Goal: Navigation & Orientation: Locate item on page

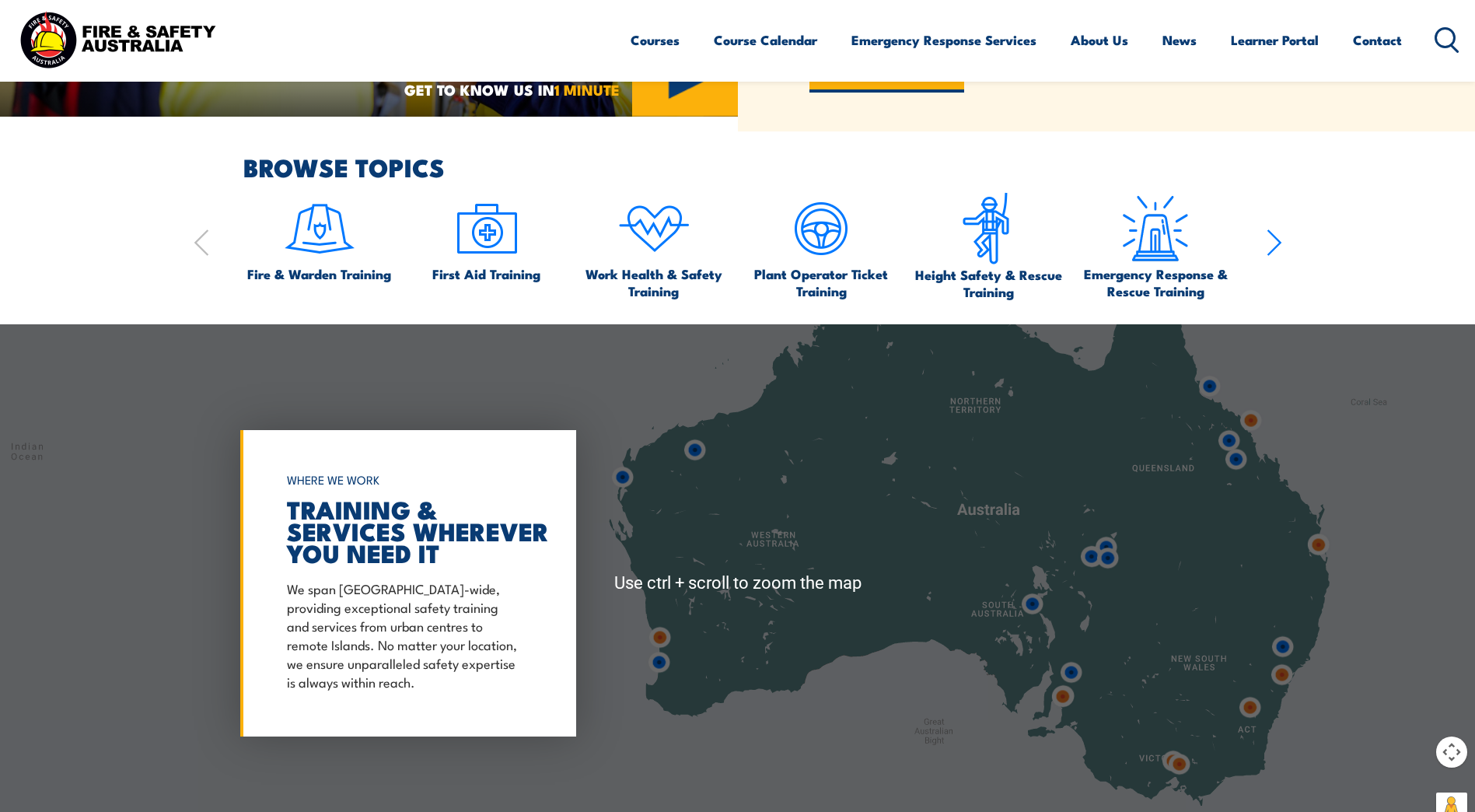
scroll to position [1244, 0]
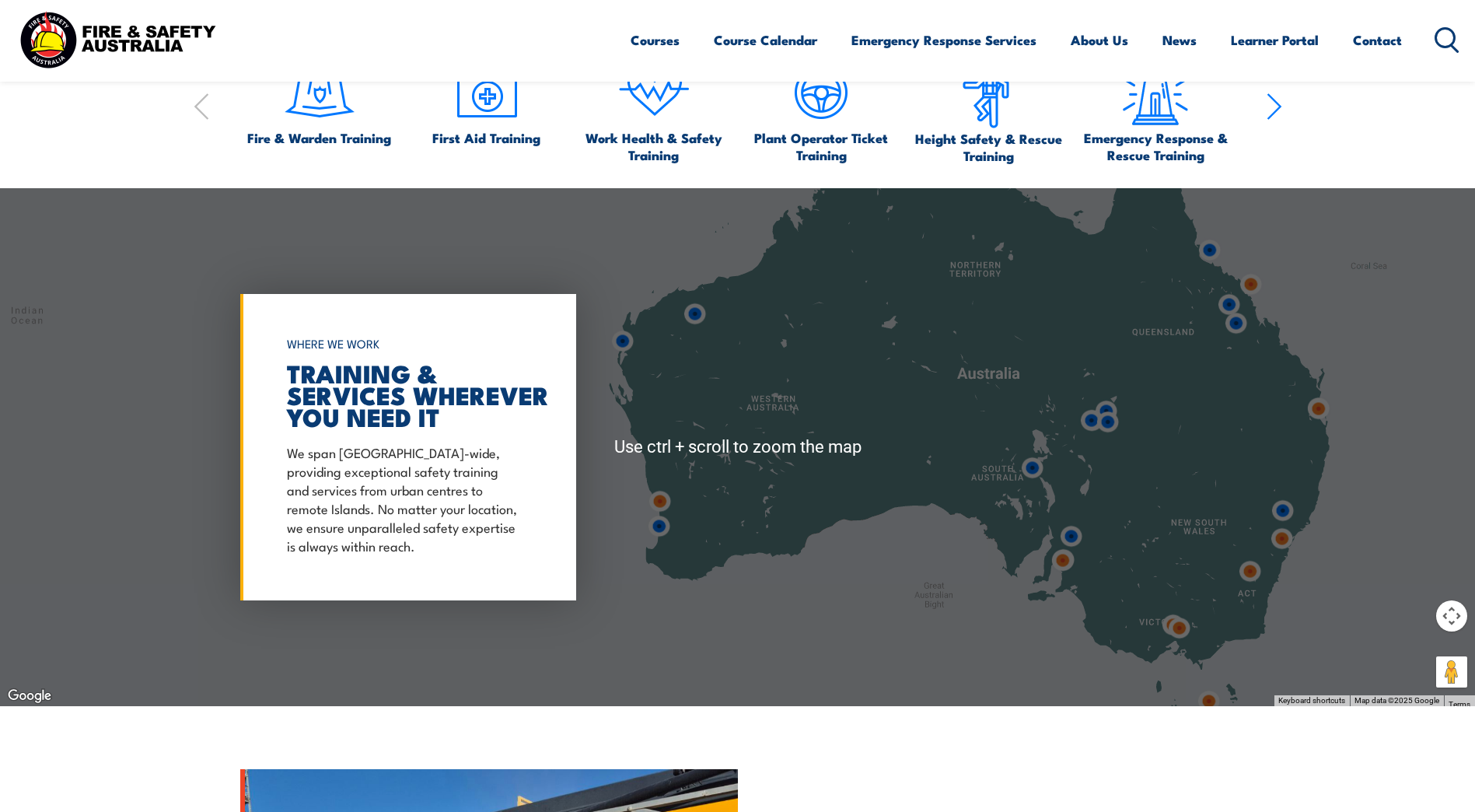
click at [1189, 633] on img at bounding box center [1179, 627] width 29 height 29
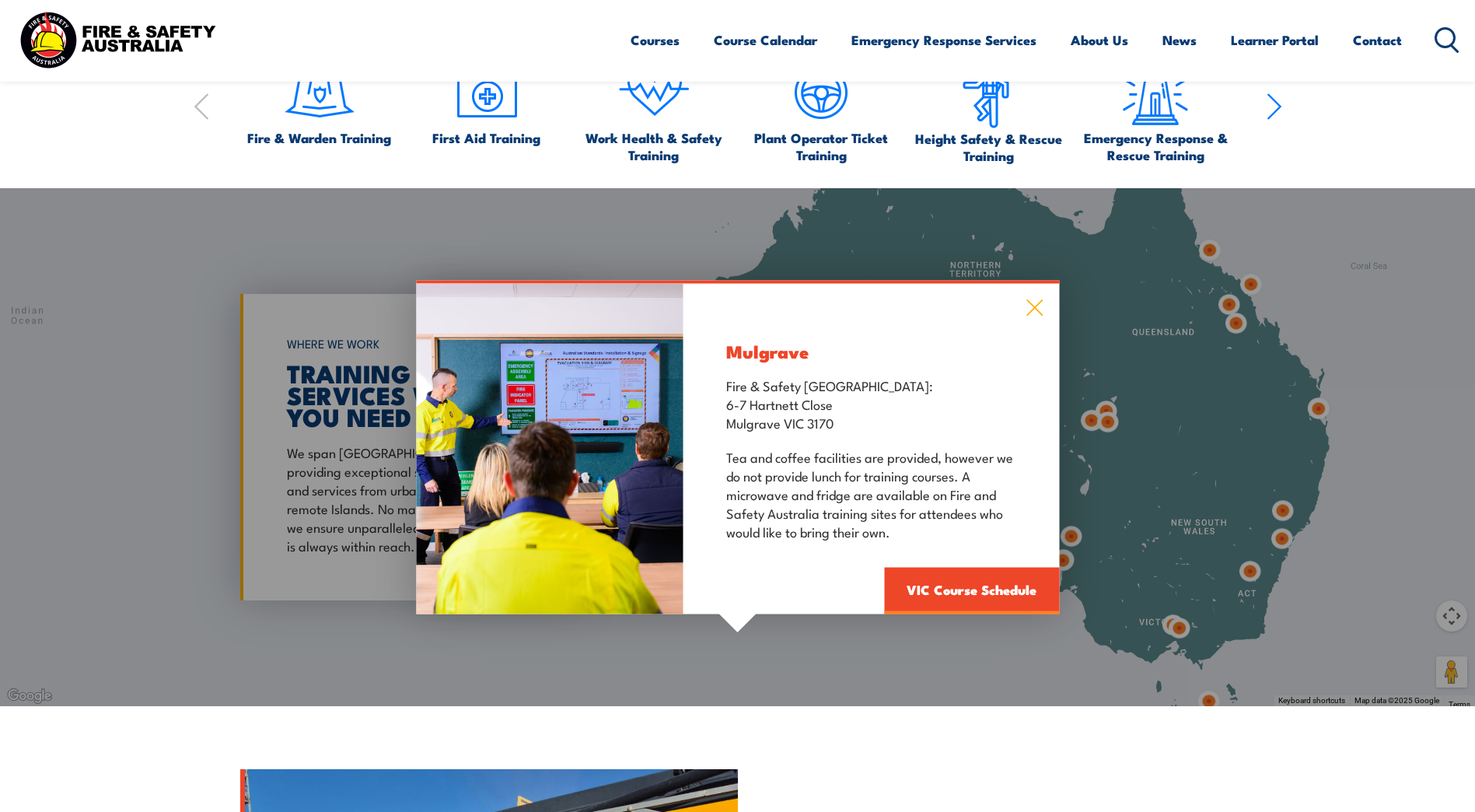
click at [1038, 308] on icon at bounding box center [1035, 307] width 18 height 17
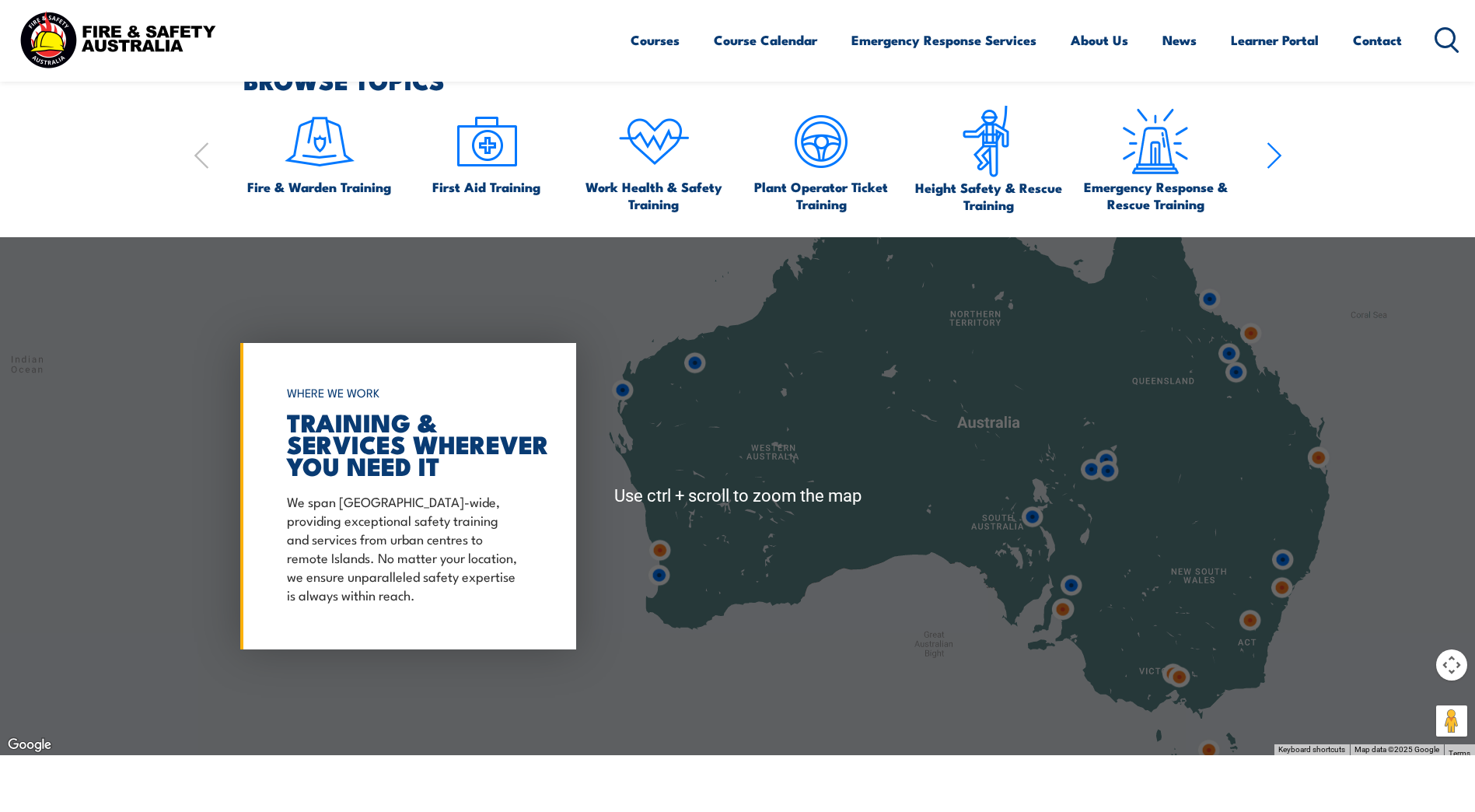
scroll to position [1321, 0]
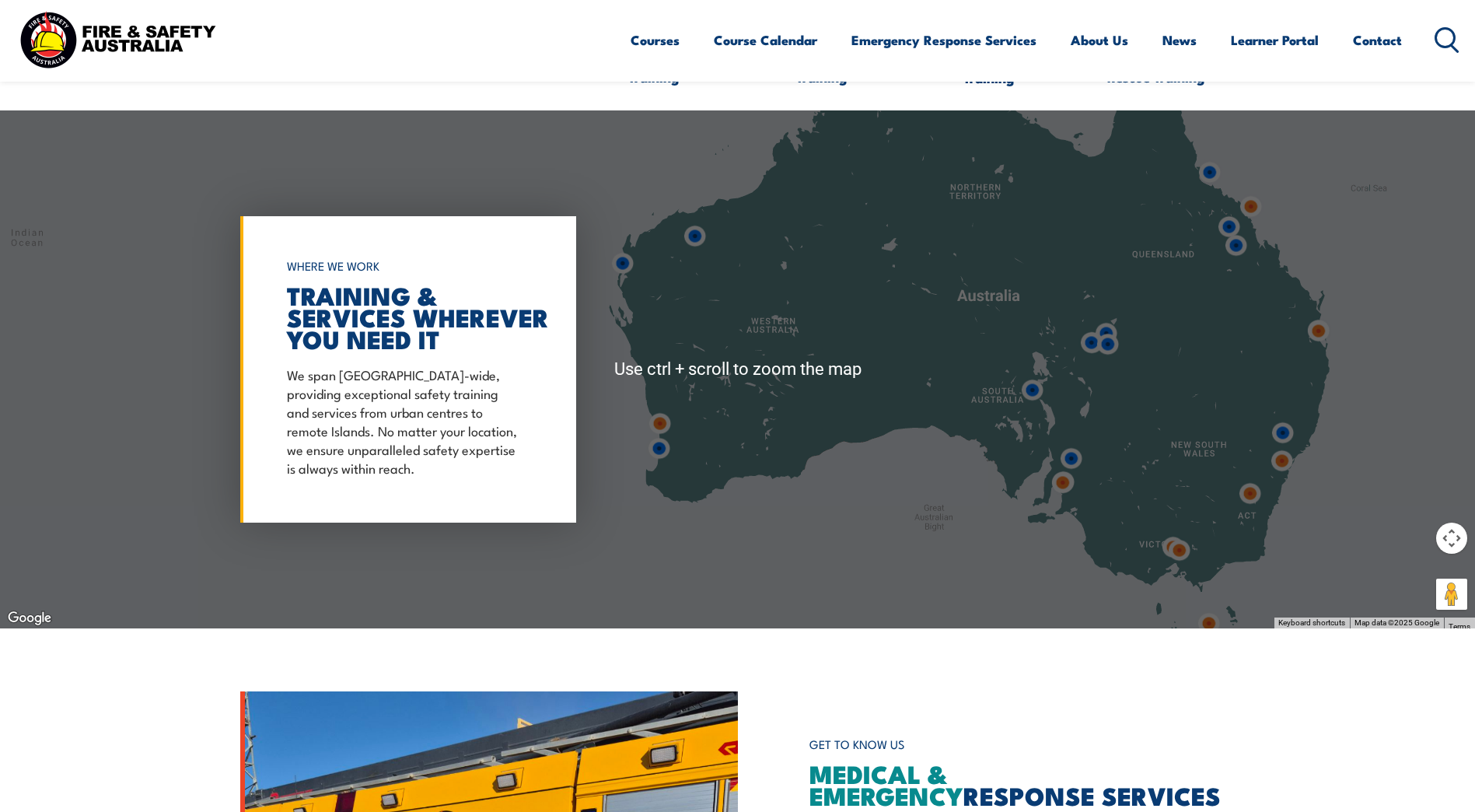
click at [1186, 560] on img at bounding box center [1179, 550] width 29 height 29
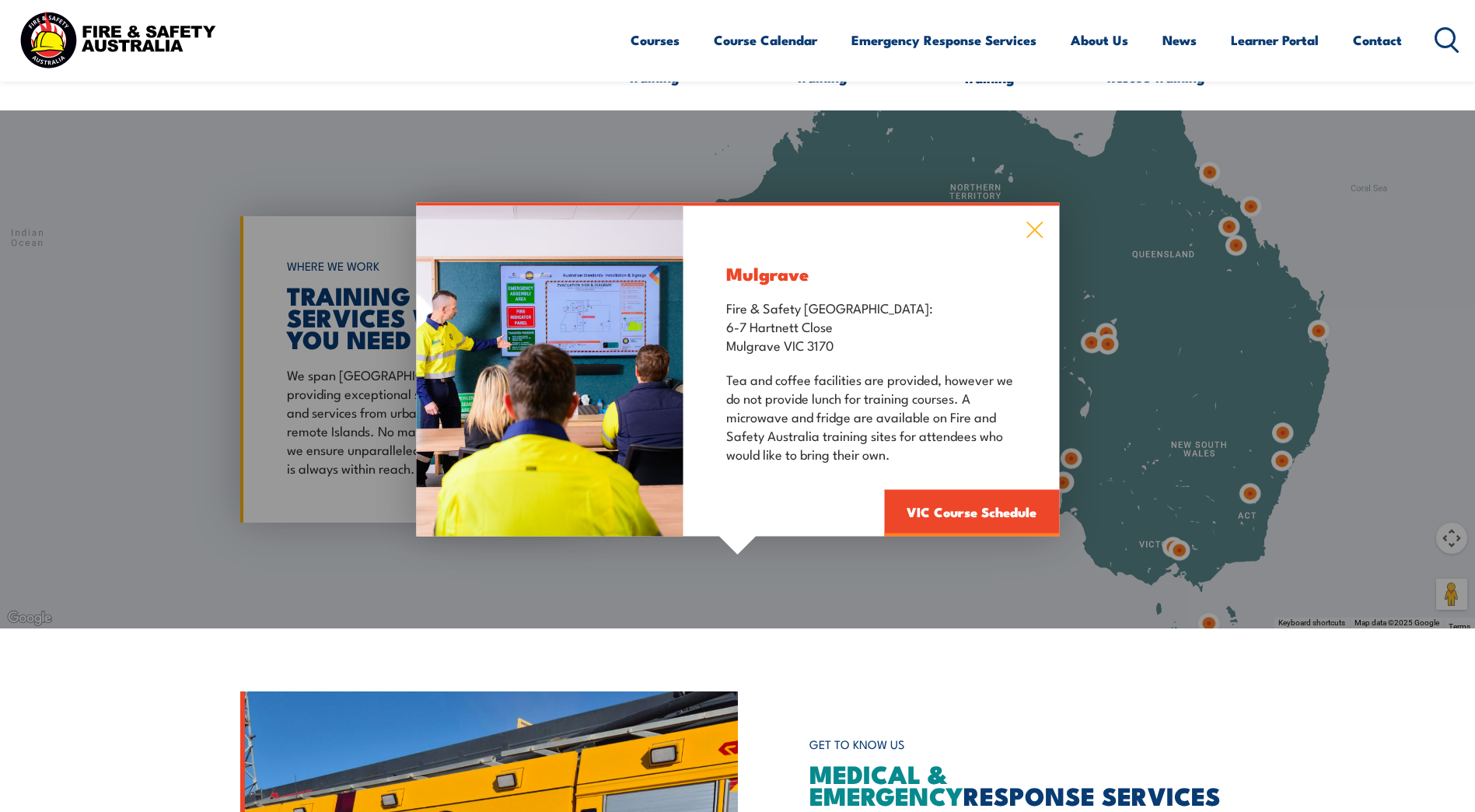
click at [1043, 228] on icon at bounding box center [1035, 229] width 18 height 17
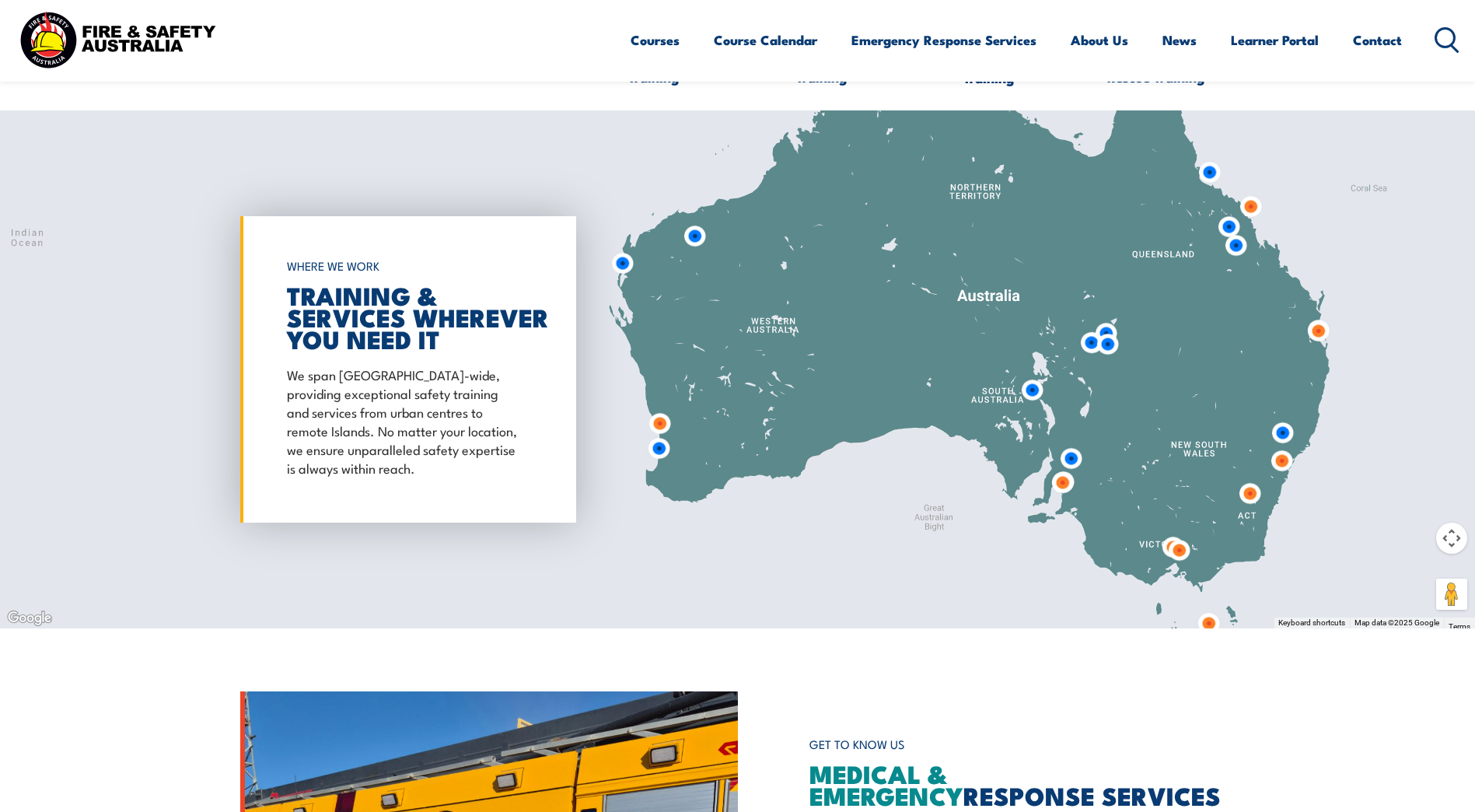
click at [1459, 547] on button "Map camera controls" at bounding box center [1452, 538] width 31 height 31
click at [1421, 505] on button "Zoom in" at bounding box center [1413, 500] width 31 height 31
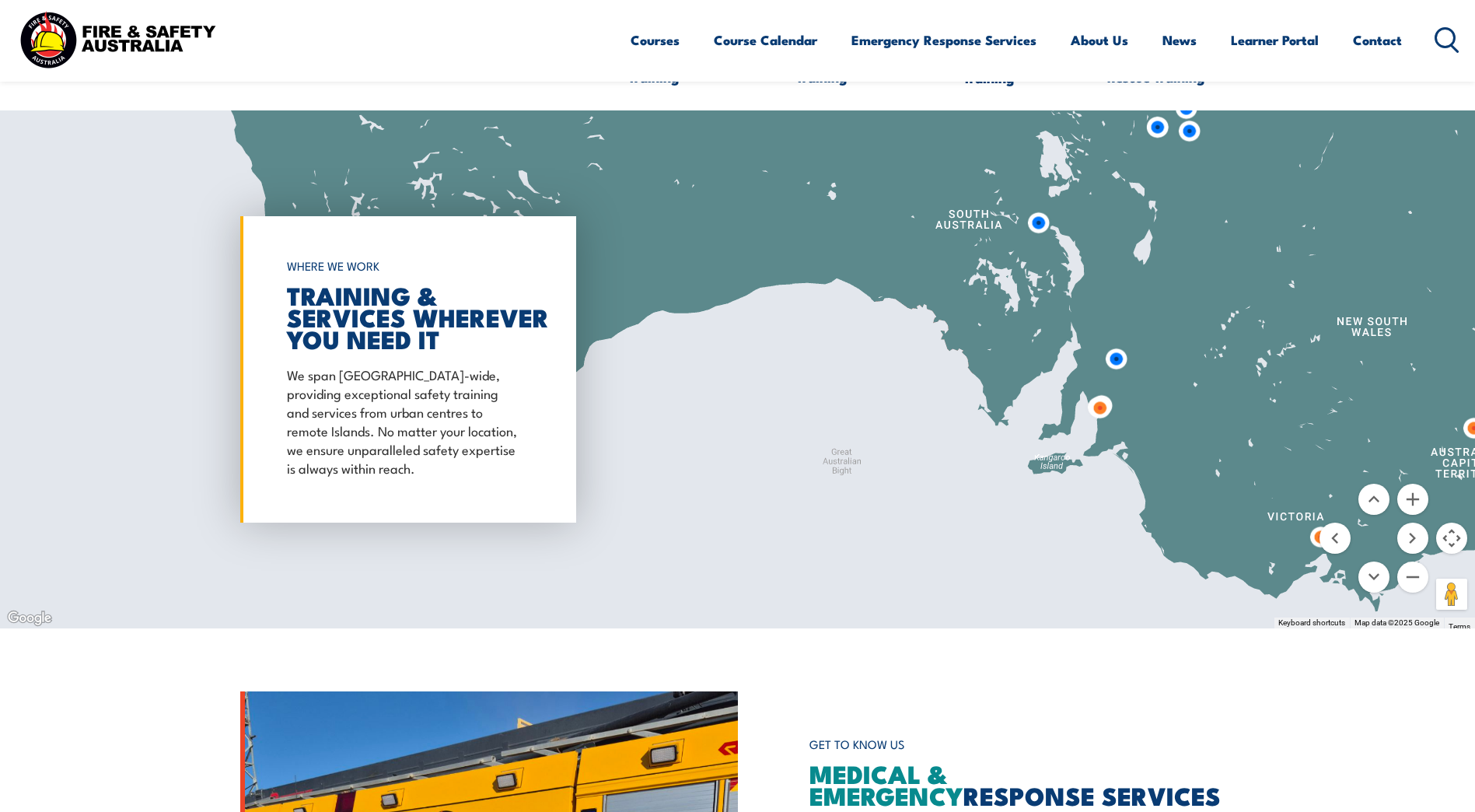
drag, startPoint x: 1235, startPoint y: 570, endPoint x: 946, endPoint y: 368, distance: 352.6
click at [946, 368] on div at bounding box center [737, 369] width 1475 height 518
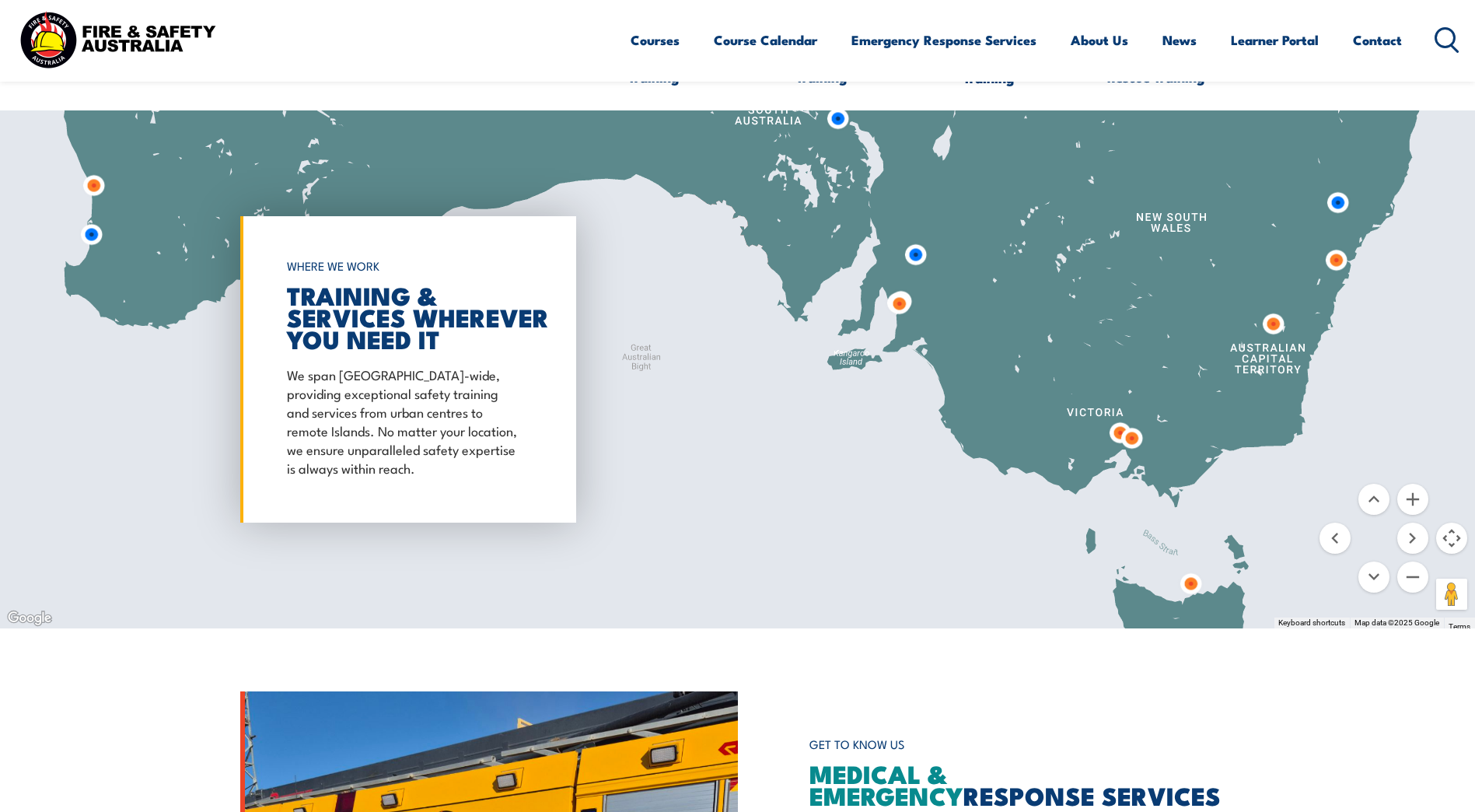
drag, startPoint x: 1173, startPoint y: 525, endPoint x: 1003, endPoint y: 420, distance: 199.8
click at [972, 421] on div at bounding box center [737, 369] width 1475 height 518
click at [1410, 504] on button "Zoom in" at bounding box center [1413, 500] width 31 height 31
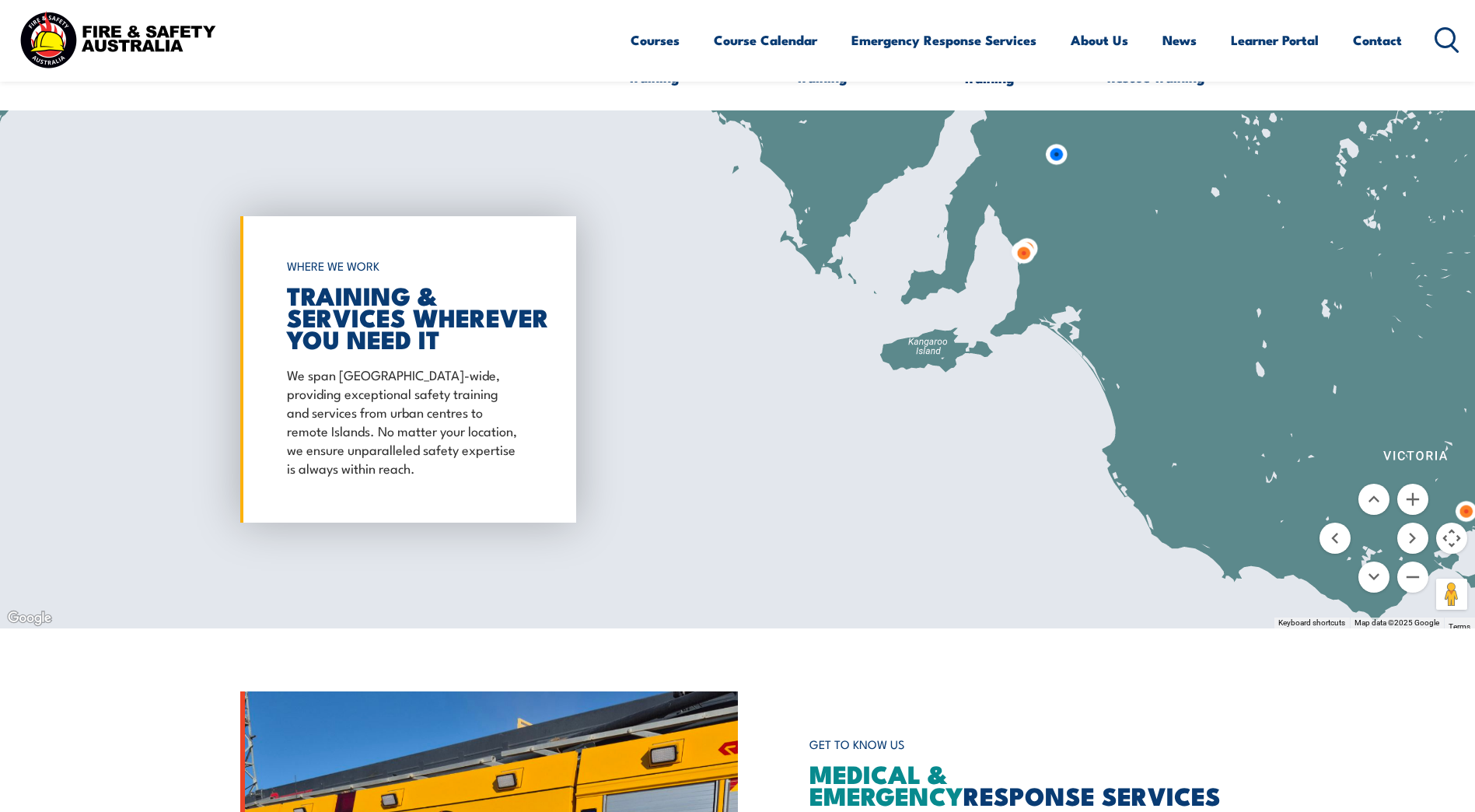
drag, startPoint x: 1245, startPoint y: 475, endPoint x: 720, endPoint y: 378, distance: 533.9
click at [720, 378] on div at bounding box center [737, 369] width 1475 height 518
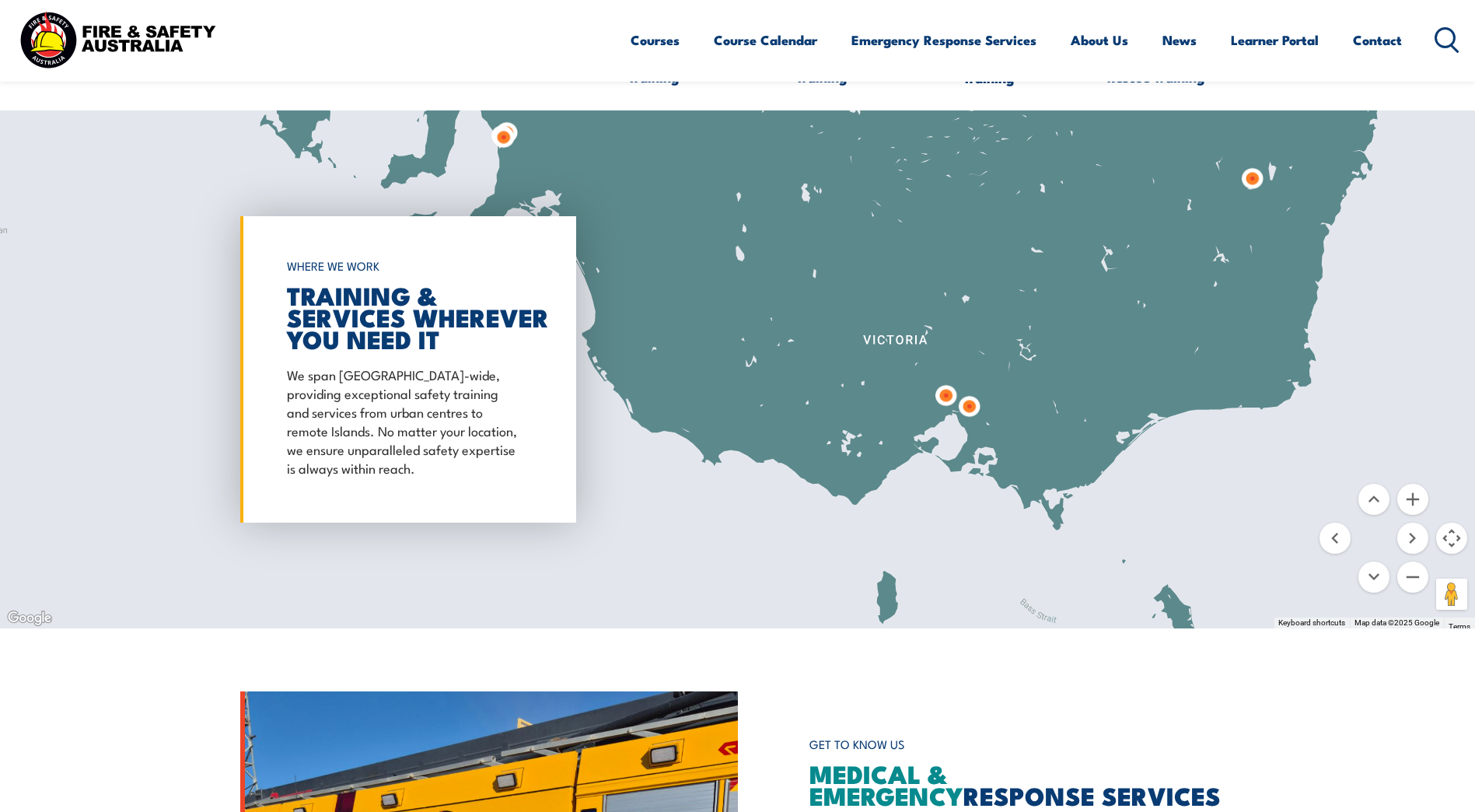
click at [943, 390] on img at bounding box center [946, 395] width 29 height 29
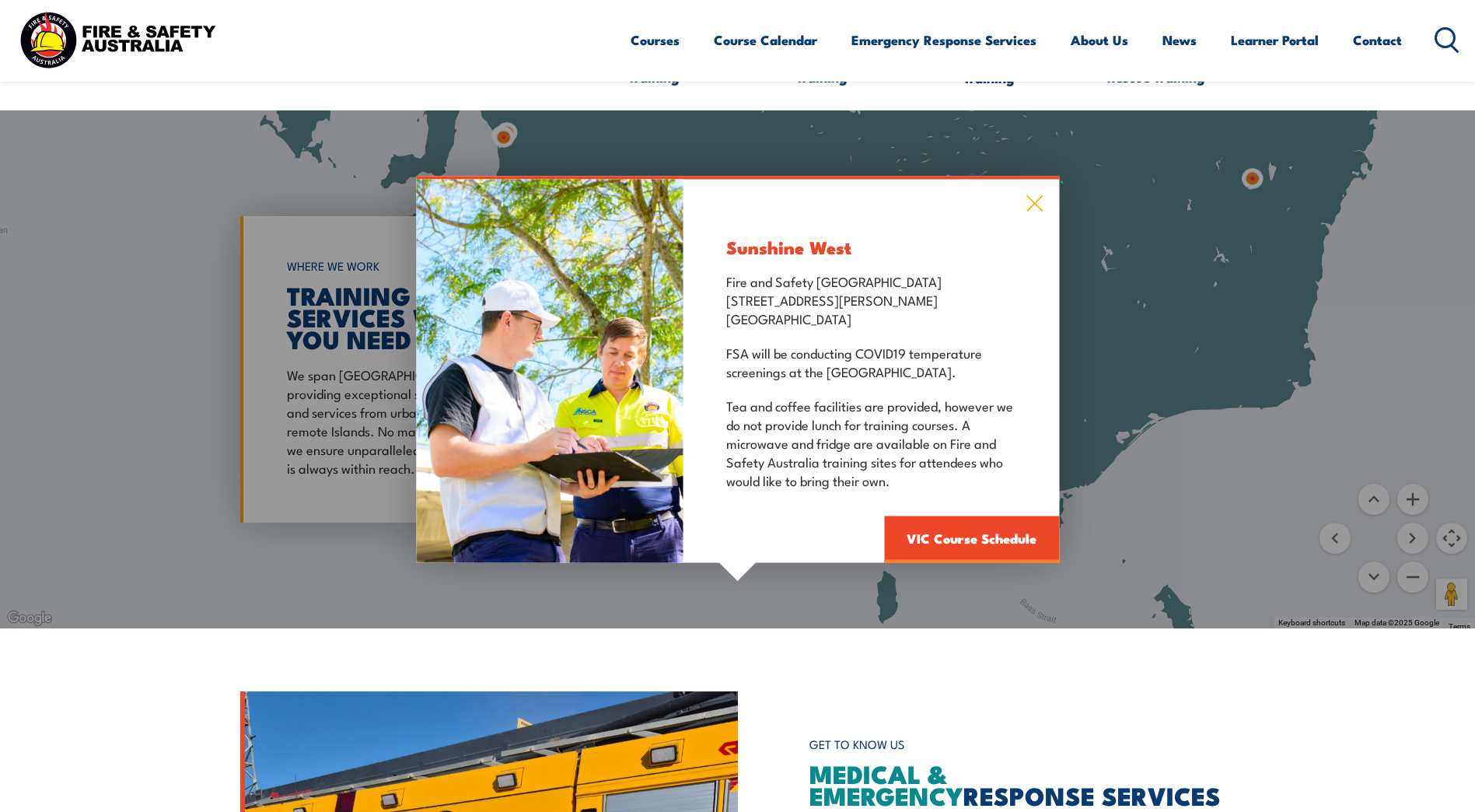
click at [1030, 201] on icon at bounding box center [1035, 203] width 18 height 17
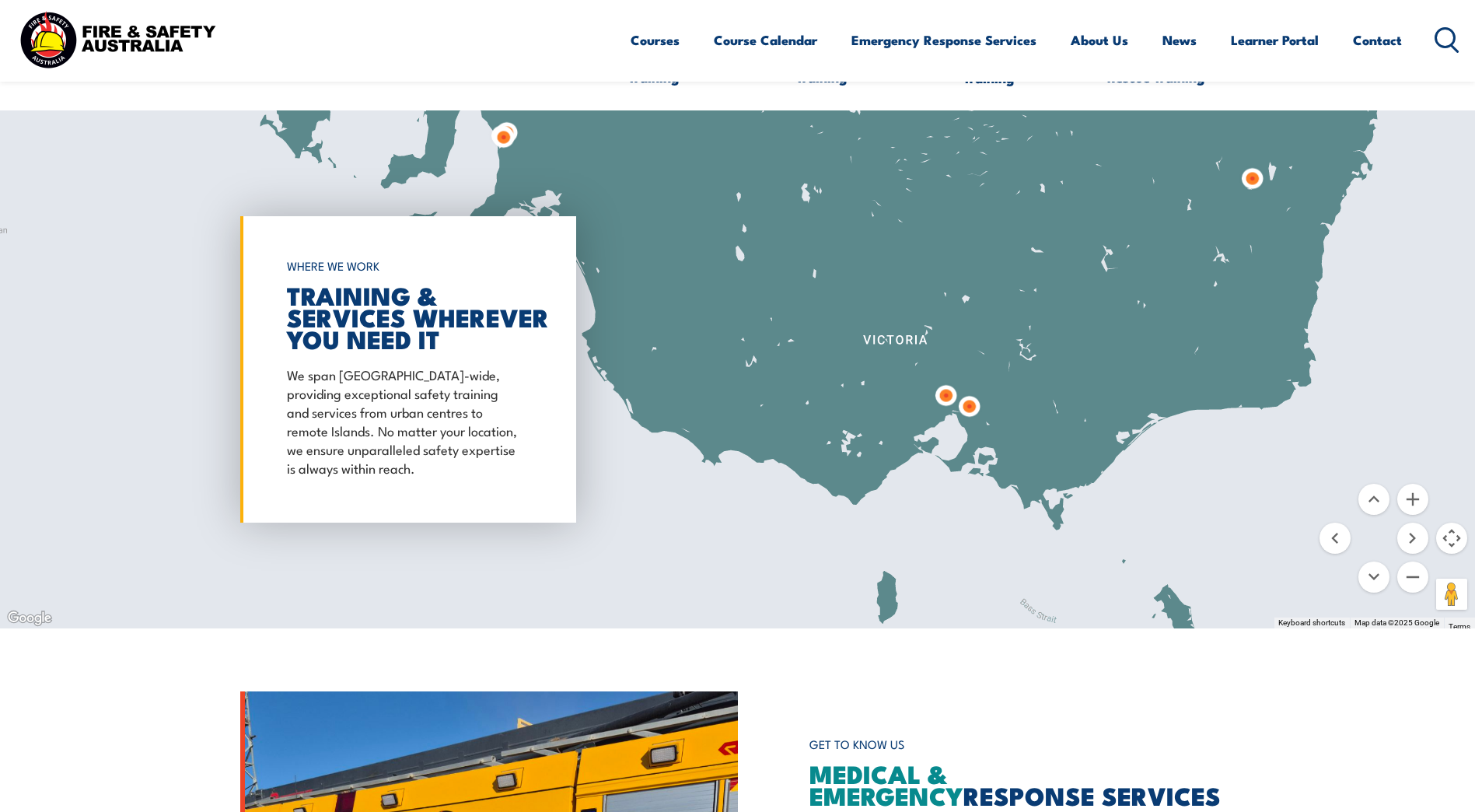
click at [971, 411] on img at bounding box center [969, 406] width 29 height 29
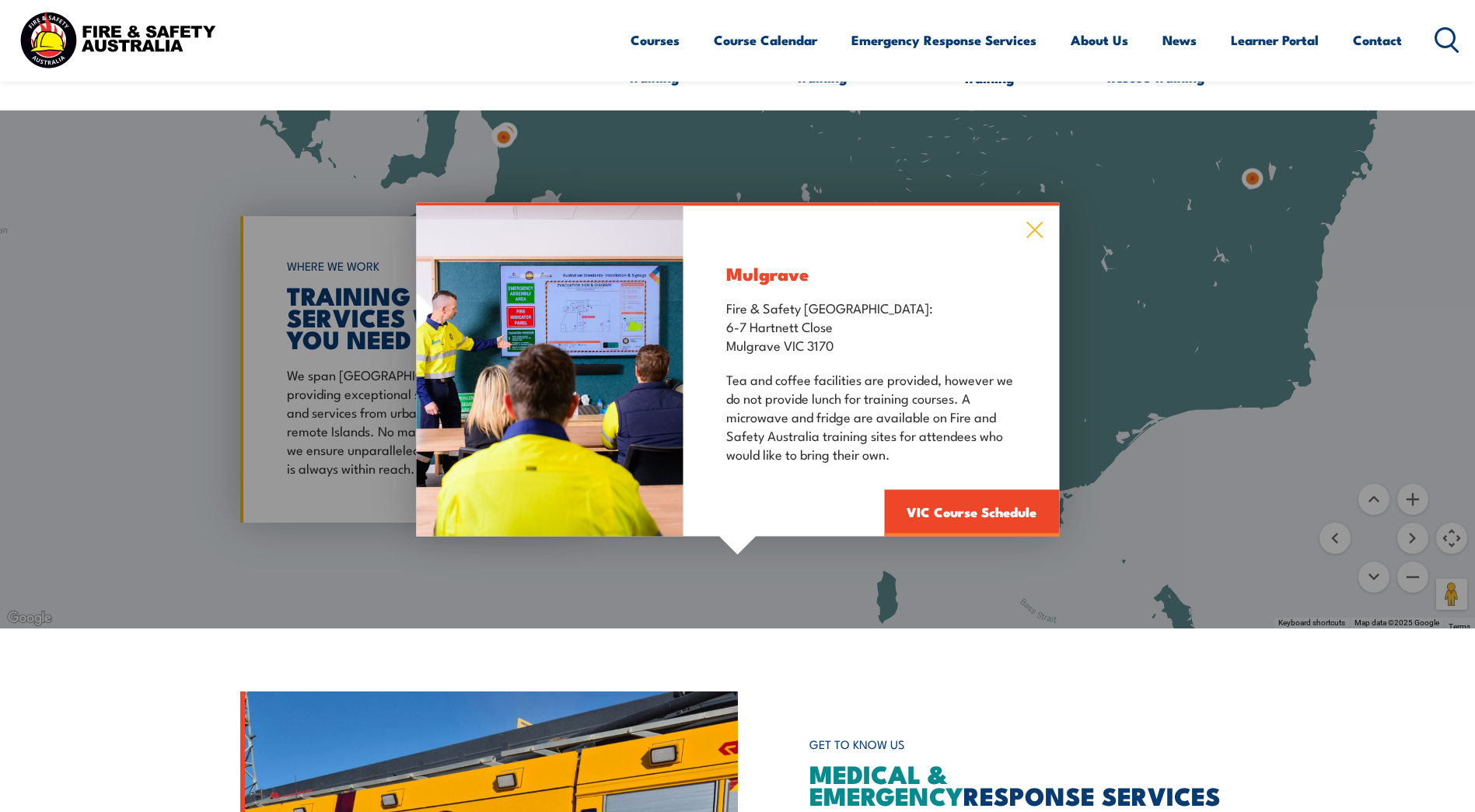
click at [1038, 223] on icon at bounding box center [1035, 229] width 18 height 17
